Goal: Check status: Check status

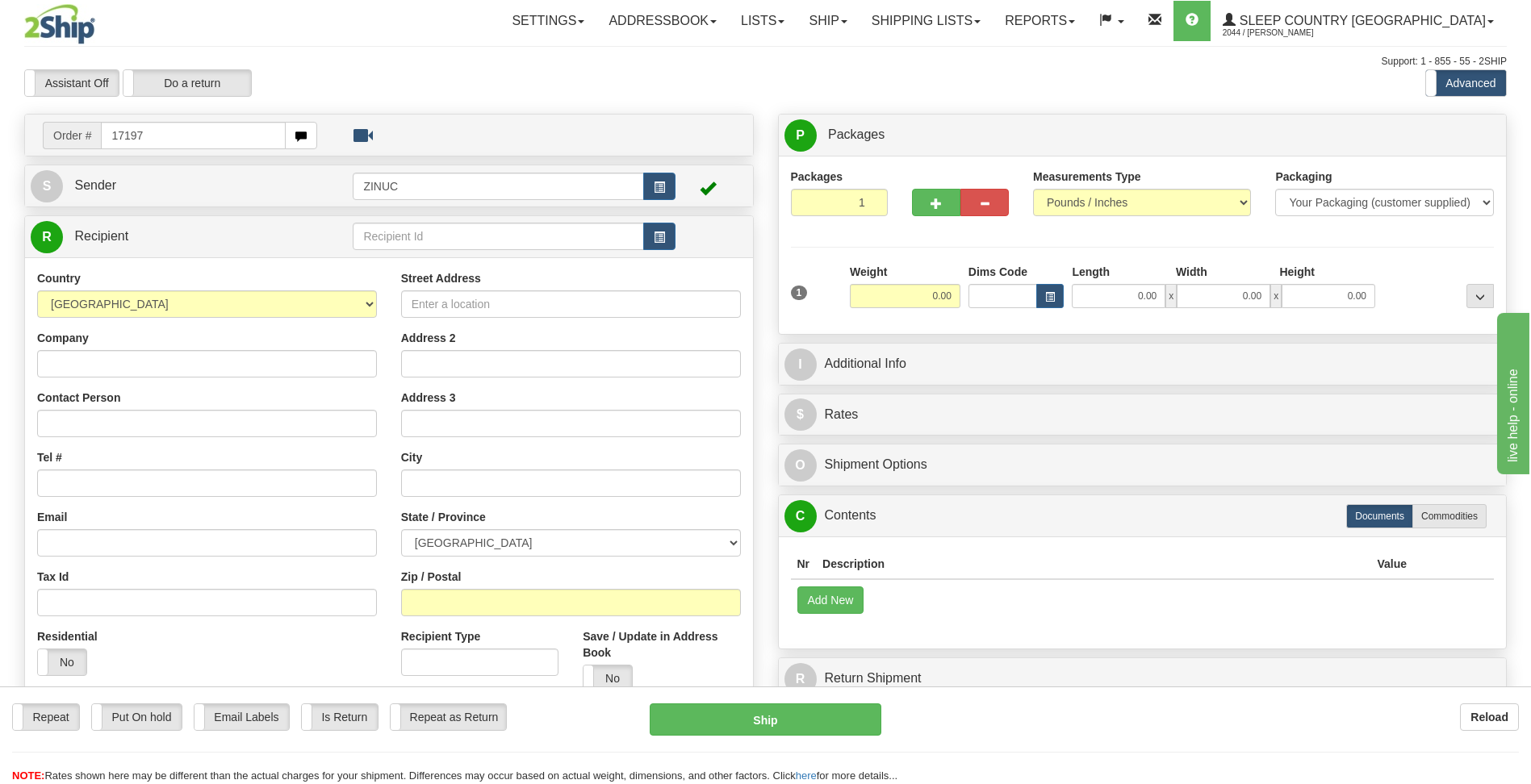
type input "17197"
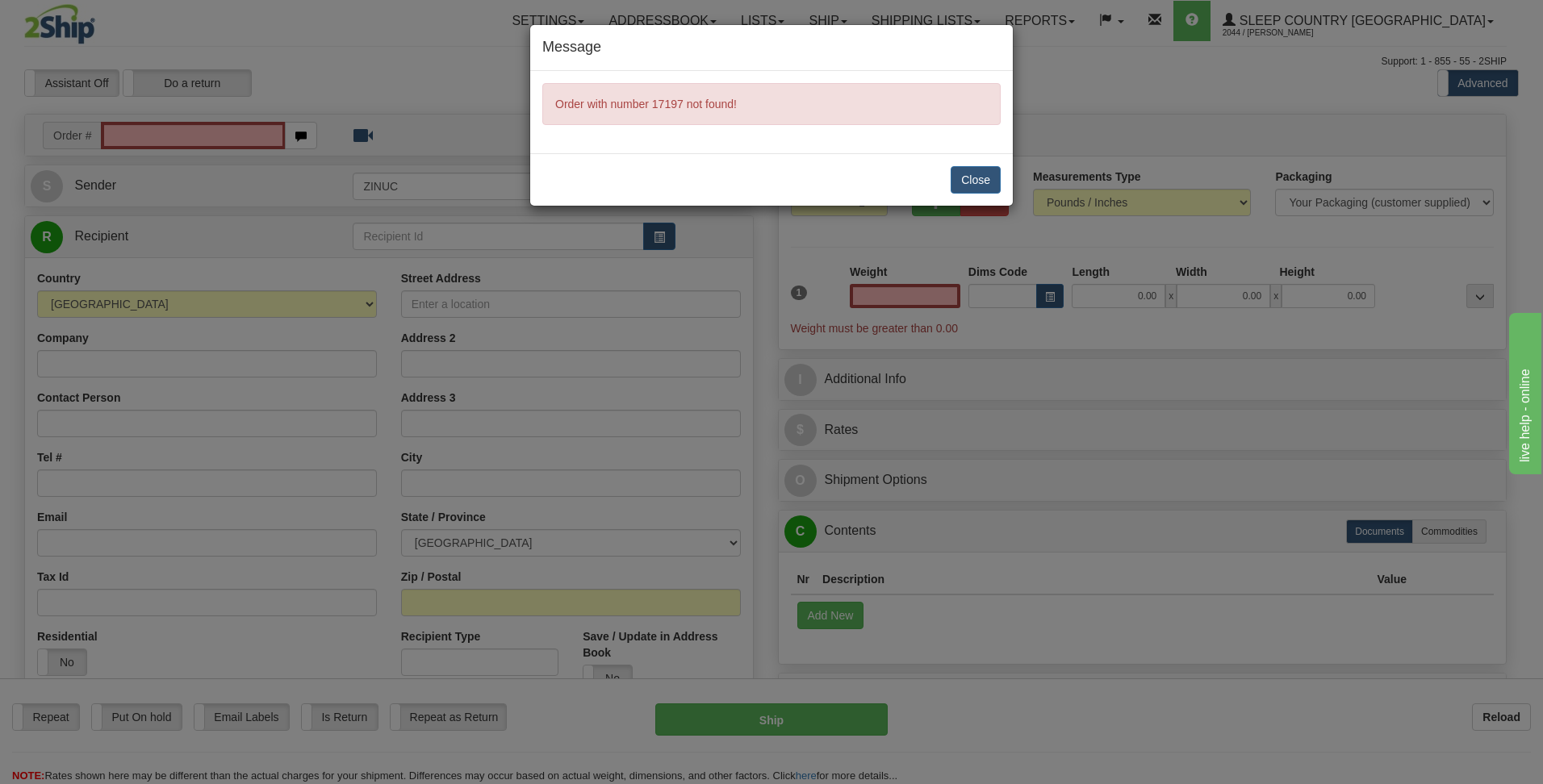
type input "0.00"
click at [976, 181] on button "Close" at bounding box center [976, 180] width 50 height 27
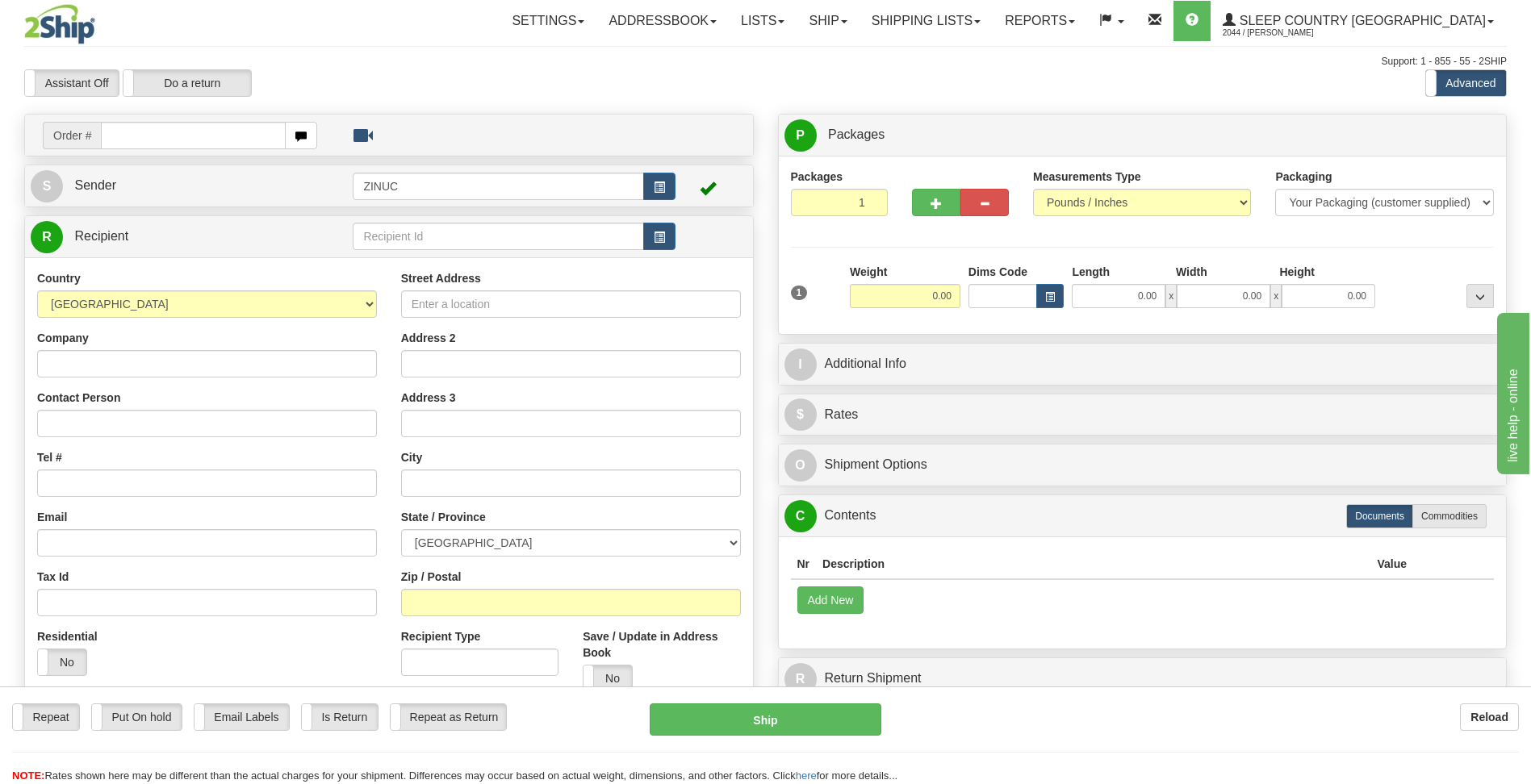
click at [217, 142] on input "text" at bounding box center [193, 135] width 184 height 27
click at [992, 18] on link "Shipping lists" at bounding box center [926, 21] width 133 height 40
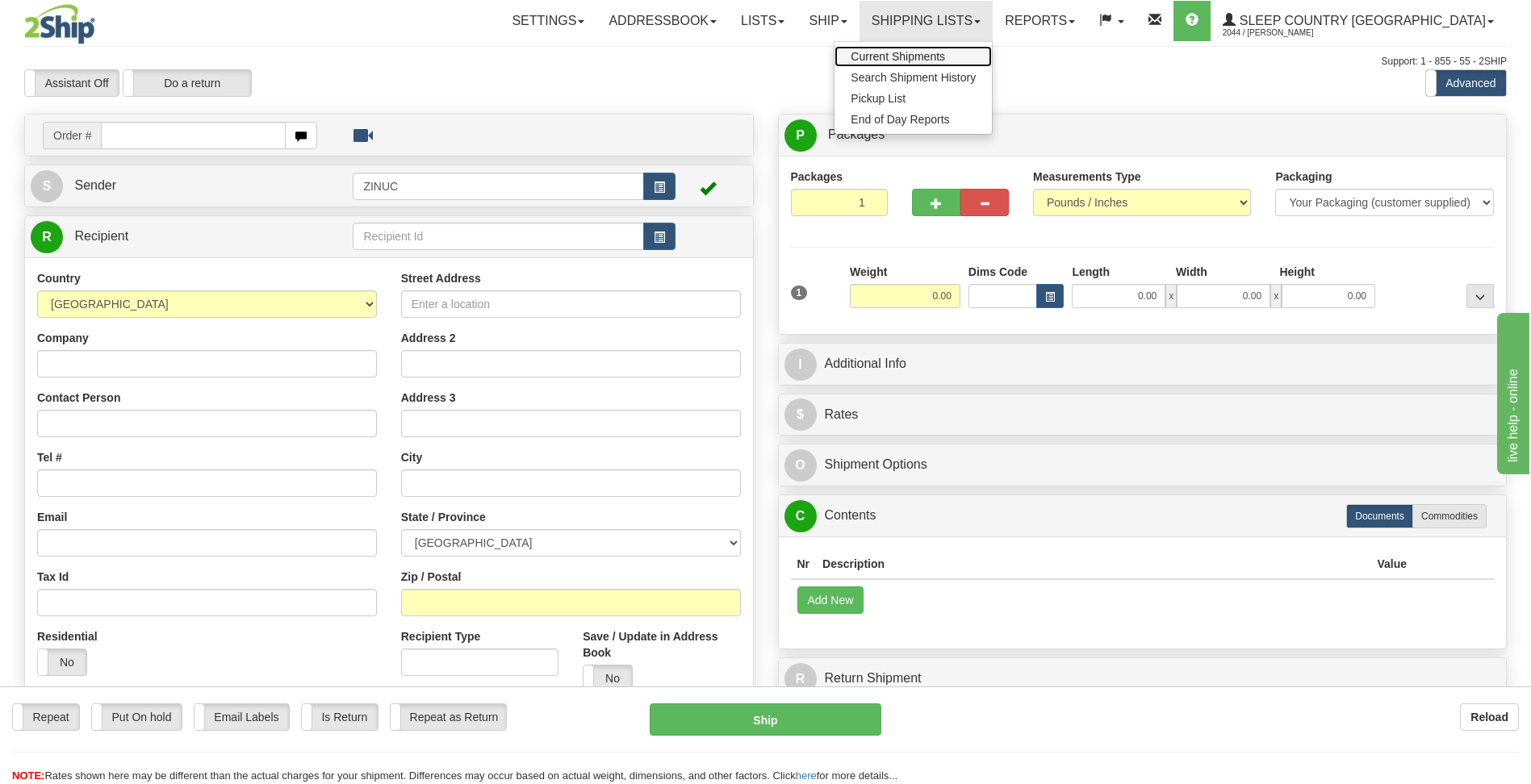
click at [945, 54] on span "Current Shipments" at bounding box center [898, 56] width 94 height 13
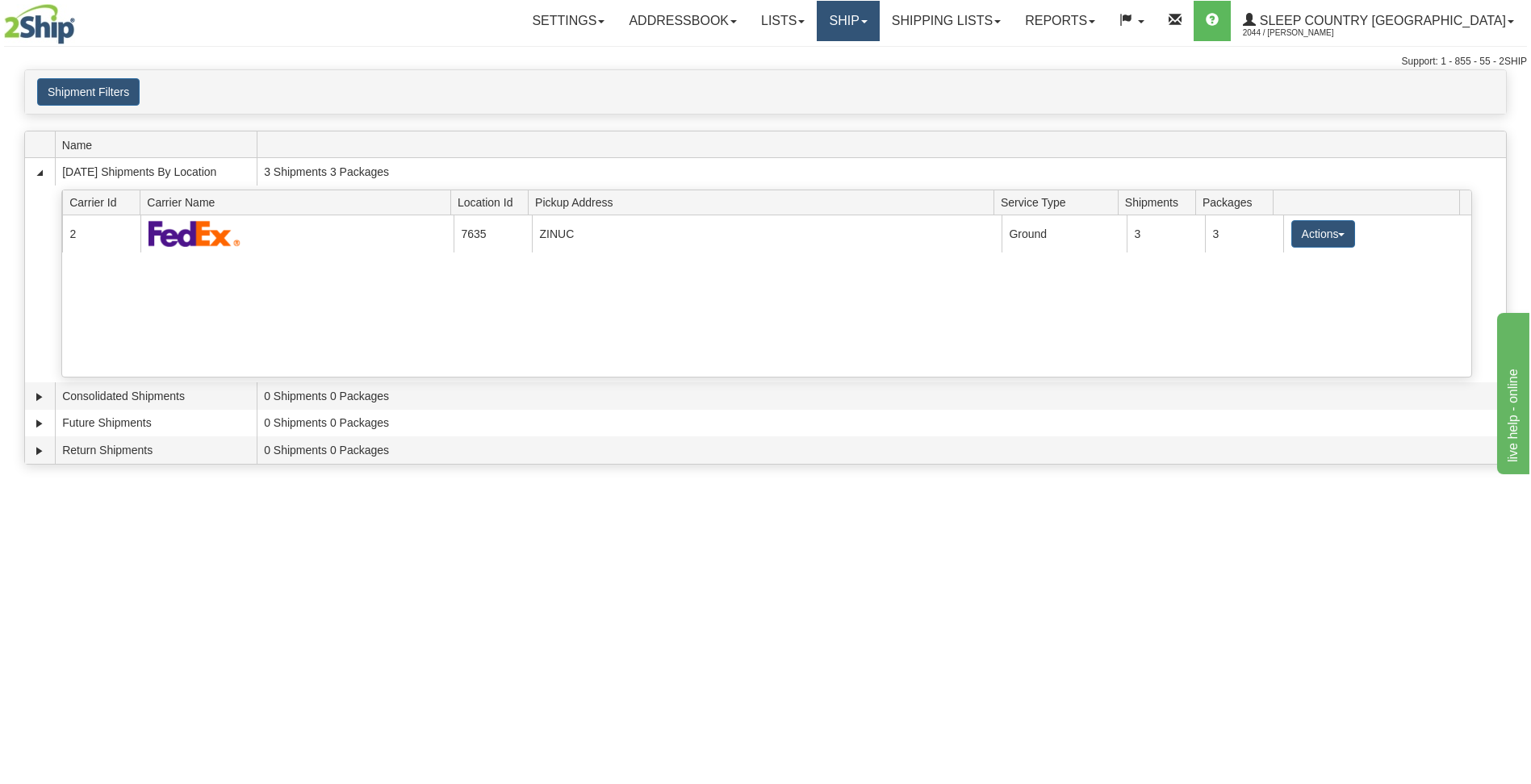
click at [879, 29] on link "Ship" at bounding box center [848, 21] width 63 height 40
click at [817, 20] on link "Lists" at bounding box center [782, 21] width 67 height 40
click at [879, 14] on link "Ship" at bounding box center [848, 21] width 63 height 40
click at [1013, 24] on link "Shipping lists" at bounding box center [946, 21] width 133 height 40
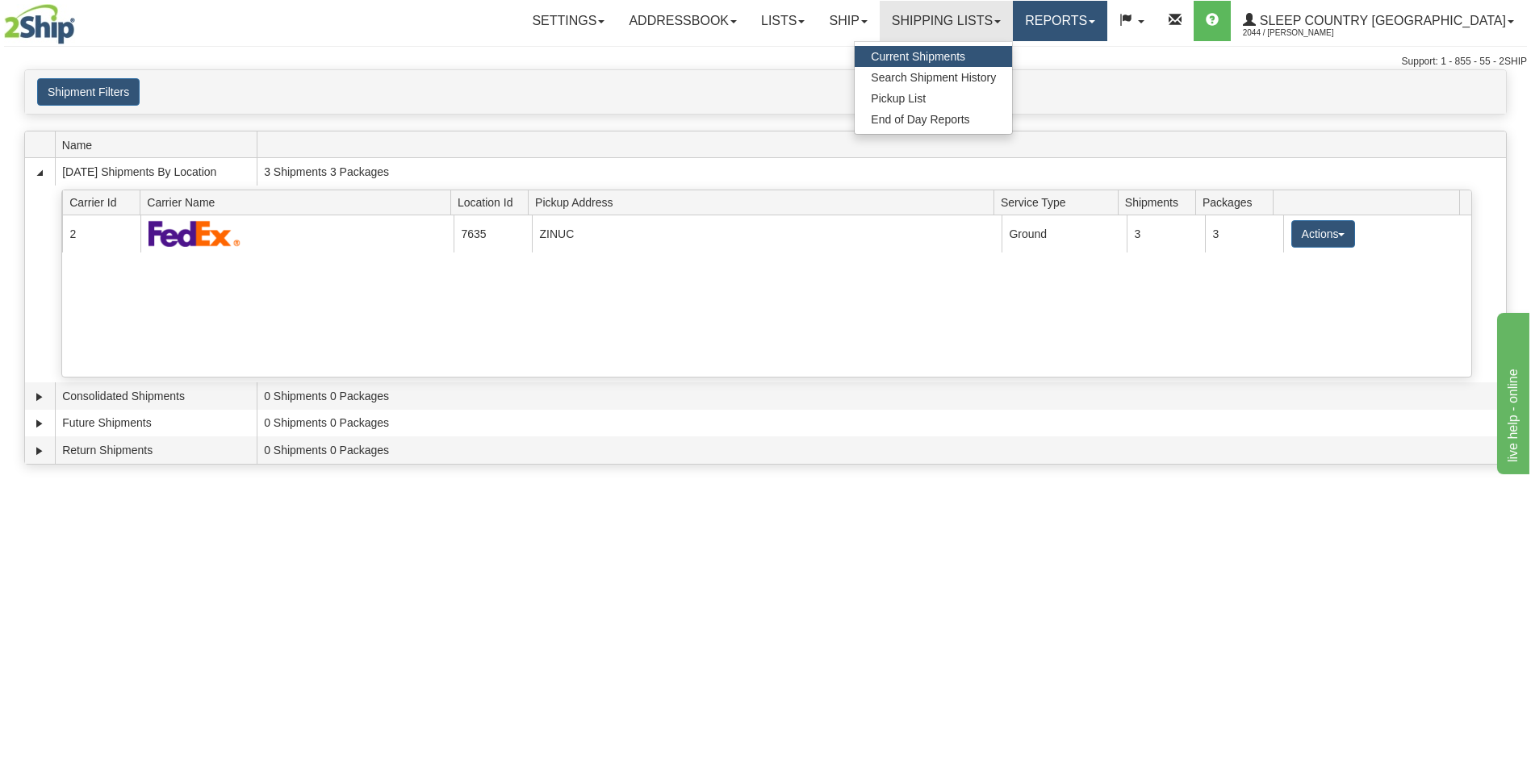
click at [1107, 37] on link "Reports" at bounding box center [1060, 21] width 94 height 40
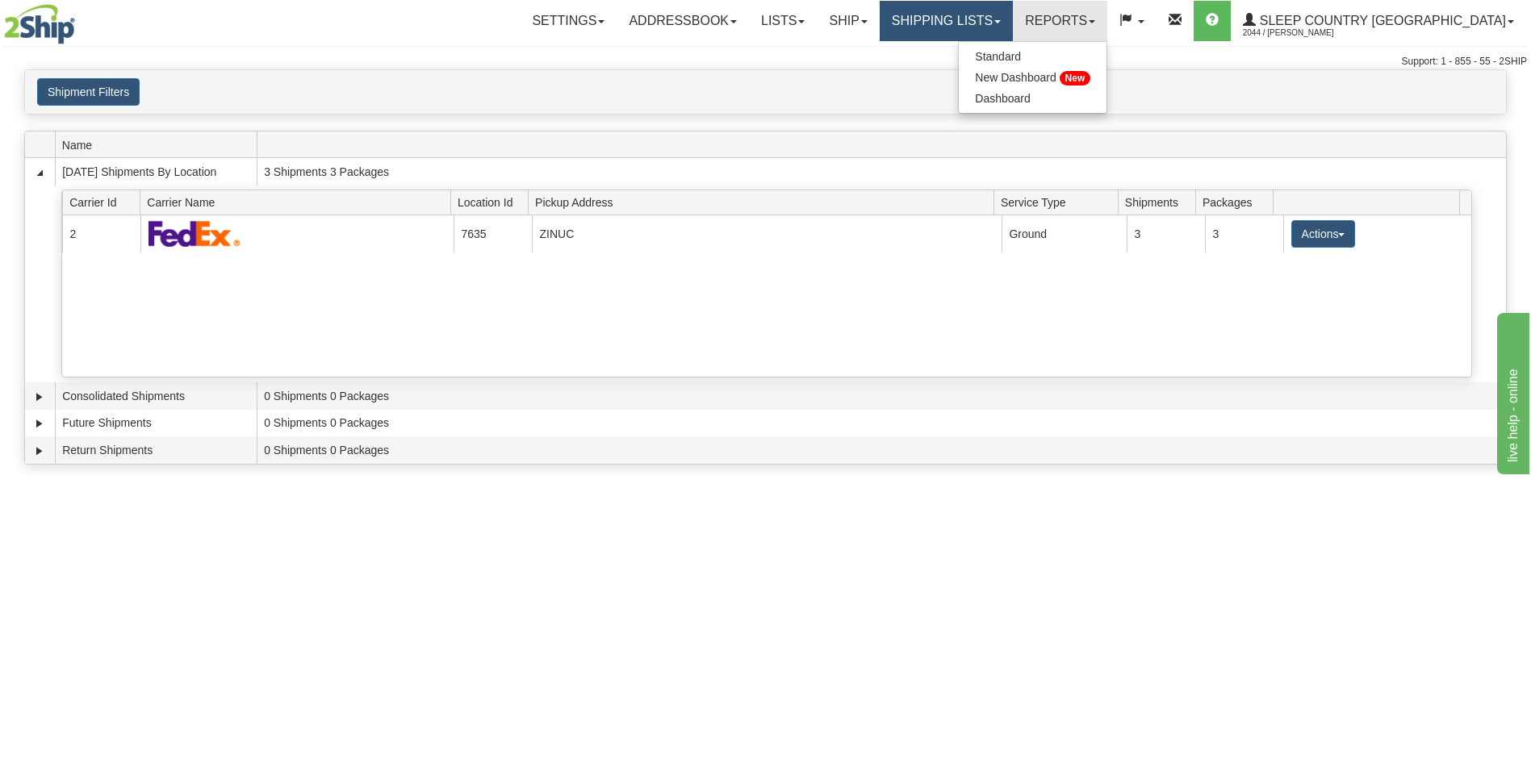
click at [1013, 37] on link "Shipping lists" at bounding box center [946, 21] width 133 height 40
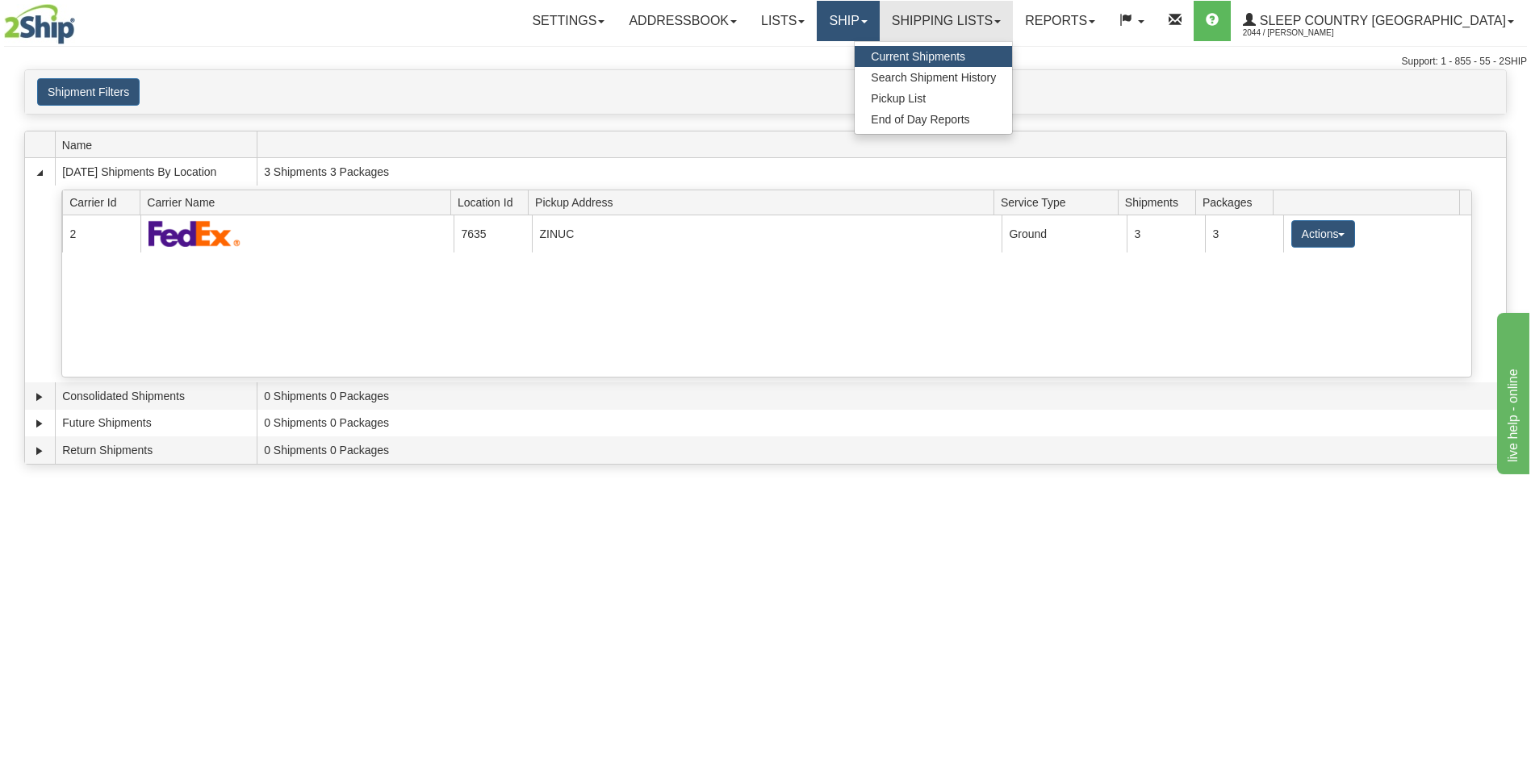
click at [879, 27] on link "Ship" at bounding box center [848, 21] width 63 height 40
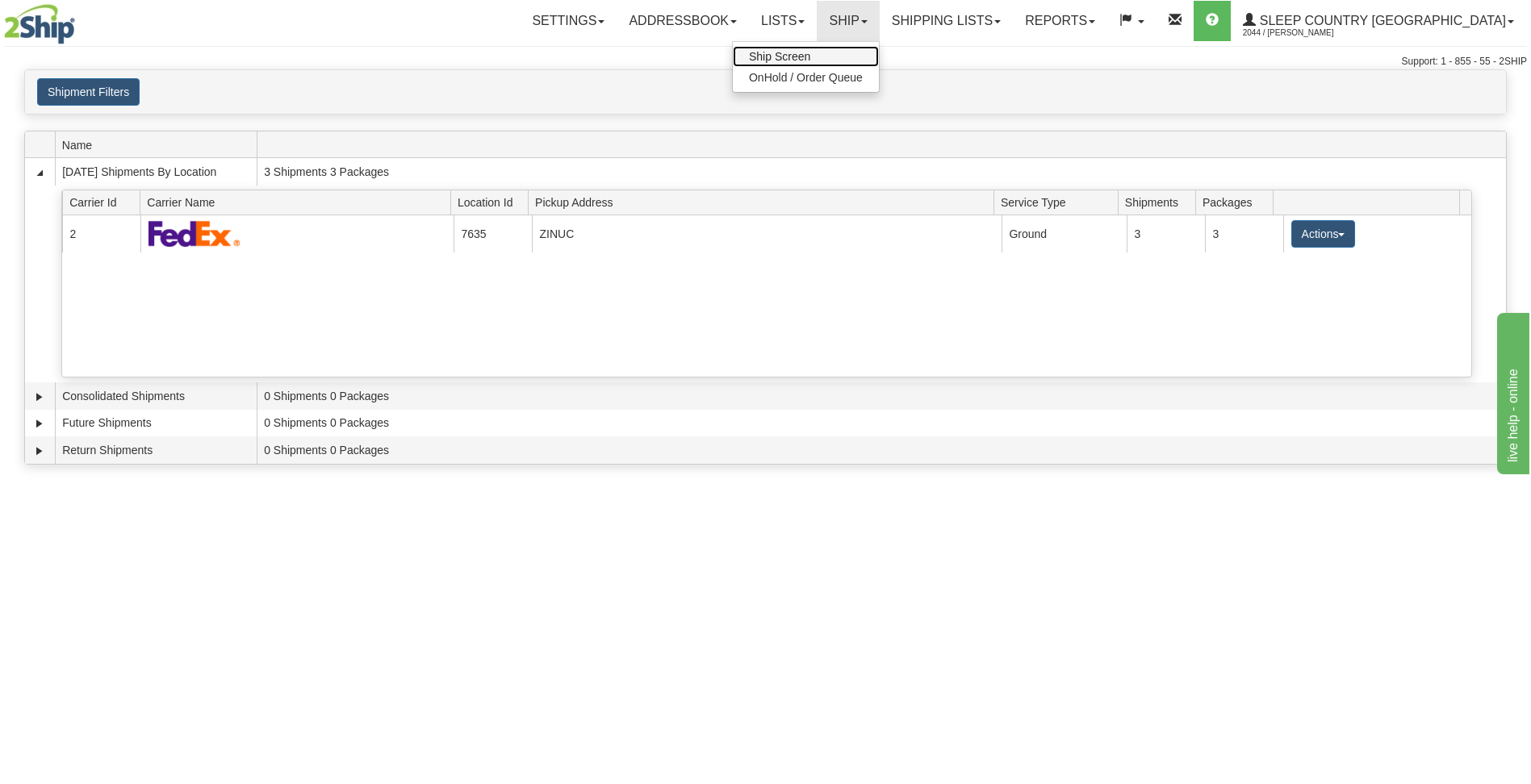
click at [810, 53] on span "Ship Screen" at bounding box center [779, 56] width 62 height 13
click at [879, 22] on link "Ship" at bounding box center [848, 21] width 63 height 40
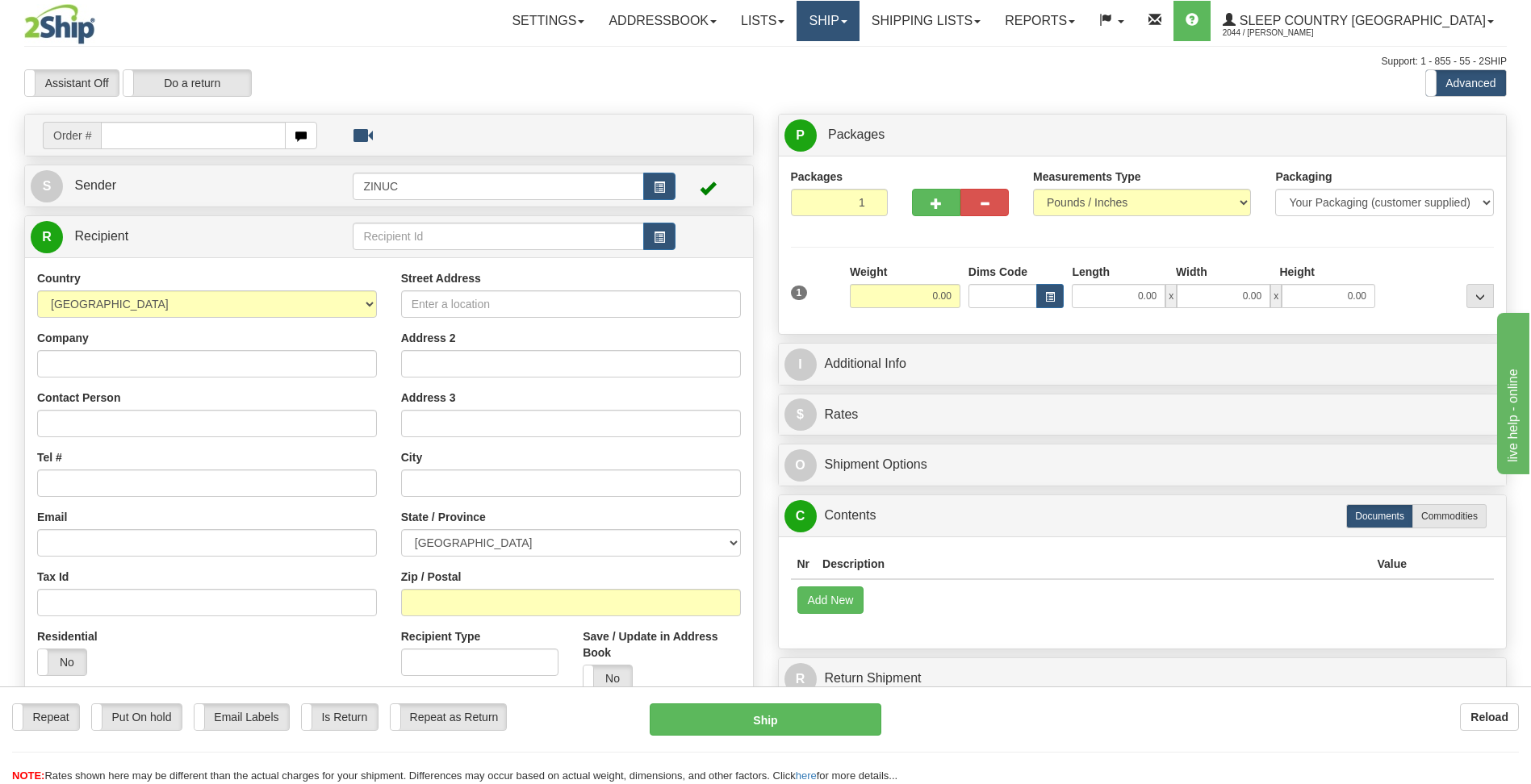
click at [858, 27] on link "Ship" at bounding box center [828, 21] width 63 height 40
click at [843, 72] on span "OnHold / Order Queue" at bounding box center [785, 77] width 114 height 13
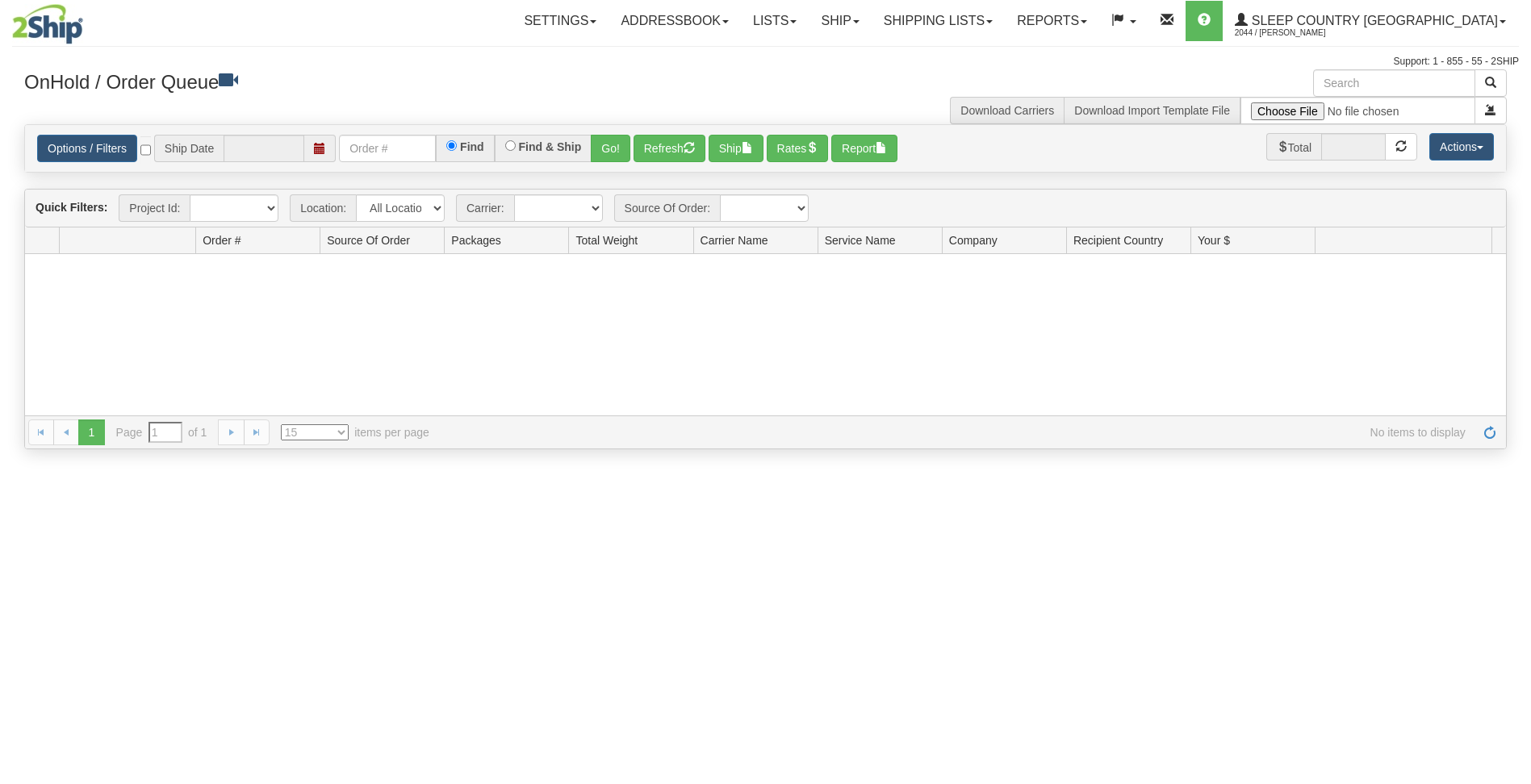
type input "[DATE]"
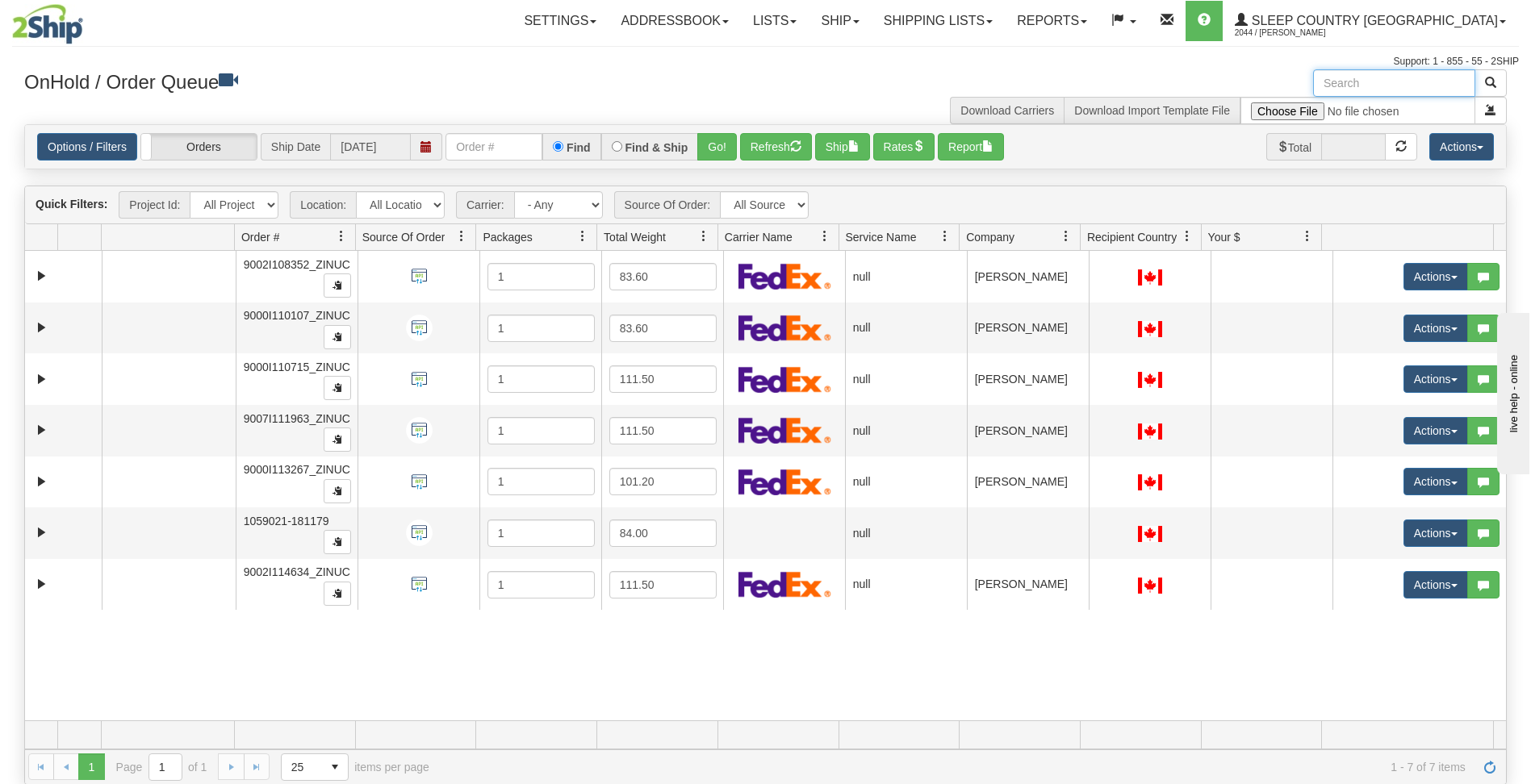
click at [1365, 82] on input "text" at bounding box center [1394, 83] width 162 height 27
paste input "17197"
type input "17197"
click at [1496, 90] on button "button" at bounding box center [1491, 83] width 33 height 27
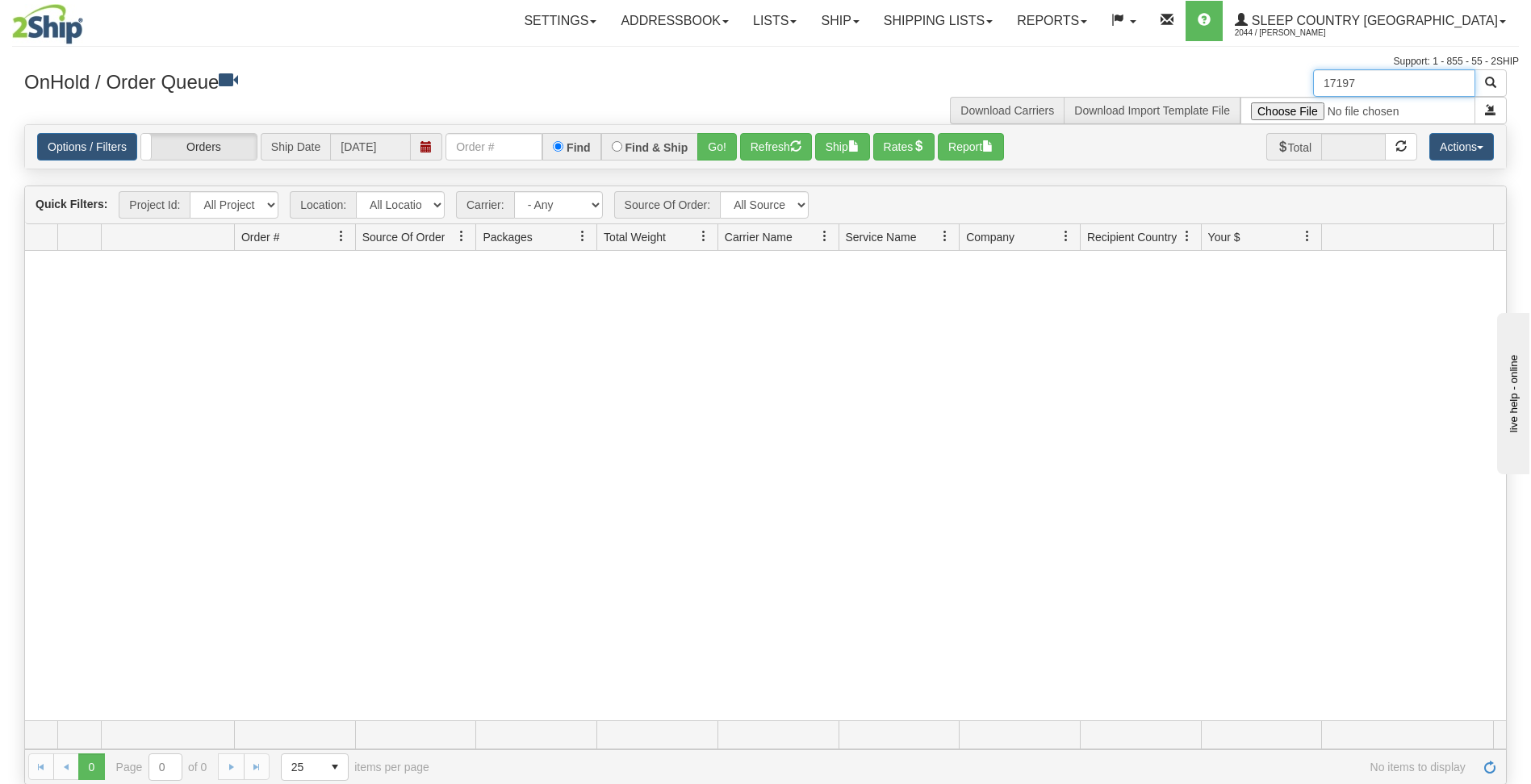
click at [1461, 86] on input "17197" at bounding box center [1394, 83] width 162 height 27
drag, startPoint x: 1461, startPoint y: 86, endPoint x: 1298, endPoint y: 68, distance: 164.0
click at [1298, 68] on div "Toggle navigation Settings Shipping Preferences Fields Preferences New" at bounding box center [765, 392] width 1531 height 785
click at [410, 580] on div at bounding box center [765, 486] width 1481 height 470
